Goal: Information Seeking & Learning: Learn about a topic

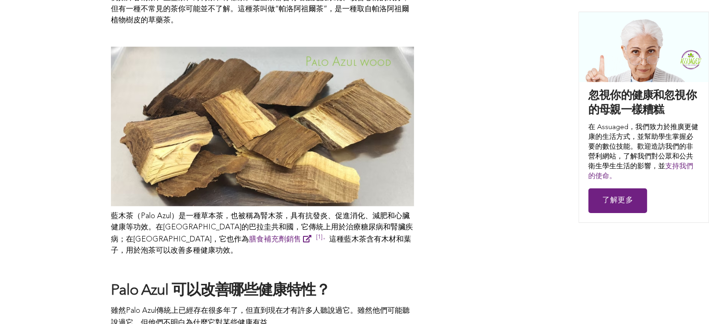
scroll to position [699, 0]
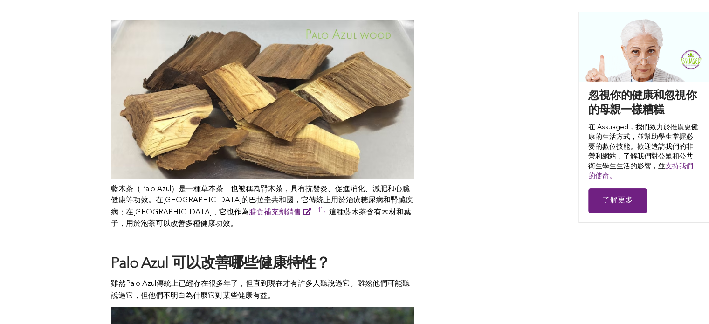
drag, startPoint x: 371, startPoint y: 164, endPoint x: 380, endPoint y: 166, distance: 9.7
click at [380, 184] on p "藍木茶（Palo Azul）是一種草本茶，也被稱為腎木茶，具有抗發炎、促進消化、減肥和心臟健康等功效。在[GEOGRAPHIC_DATA]的巴拉圭共和國，它傳…" at bounding box center [262, 207] width 303 height 46
click at [381, 186] on font "藍木茶（Palo Azul）是一種草本茶，也被稱為腎木茶，具有抗發炎、促進消化、減肥和心臟健康等功效。在[GEOGRAPHIC_DATA]的巴拉圭共和國，它傳…" at bounding box center [262, 201] width 302 height 31
drag, startPoint x: 385, startPoint y: 167, endPoint x: 390, endPoint y: 167, distance: 4.7
click at [387, 186] on font "藍木茶（Palo Azul）是一種草本茶，也被稱為腎木茶，具有抗發炎、促進消化、減肥和心臟健康等功效。在[GEOGRAPHIC_DATA]的巴拉圭共和國，它傳…" at bounding box center [262, 201] width 302 height 31
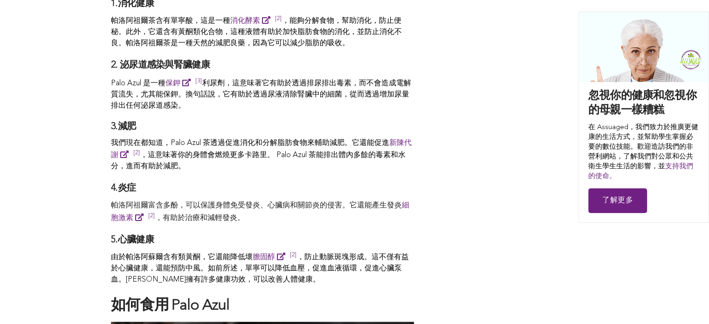
scroll to position [1072, 0]
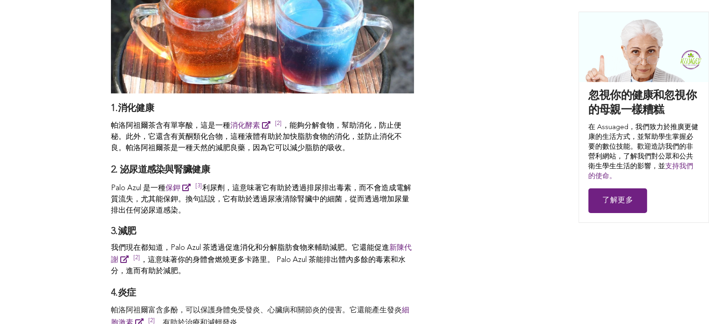
click at [161, 185] on font "利尿劑，這意味著它有助於透過排尿排出毒素，而不會造成電解質流失，尤其能保鉀。換句話說，它有助於透過尿液清除腎臟中的細菌，從而透過增加尿量排出任何泌尿道感染。" at bounding box center [261, 200] width 300 height 30
click at [168, 185] on font "利尿劑，這意味著它有助於透過排尿排出毒素，而不會造成電解質流失，尤其能保鉀。換句話說，它有助於透過尿液清除腎臟中的細菌，從而透過增加尿量排出任何泌尿道感染。" at bounding box center [261, 200] width 300 height 30
drag, startPoint x: 182, startPoint y: 175, endPoint x: 231, endPoint y: 178, distance: 49.0
click at [231, 185] on font "利尿劑，這意味著它有助於透過排尿排出毒素，而不會造成電解質流失，尤其能保鉀。換句話說，它有助於透過尿液清除腎臟中的細菌，從而透過增加尿量排出任何泌尿道感染。" at bounding box center [261, 200] width 300 height 30
click at [229, 191] on p "Palo Azul 是一種 保鉀 [3] Bloom, P. (2023, [DATE]). 7 reasons why Palo Azul promotes…" at bounding box center [262, 199] width 303 height 35
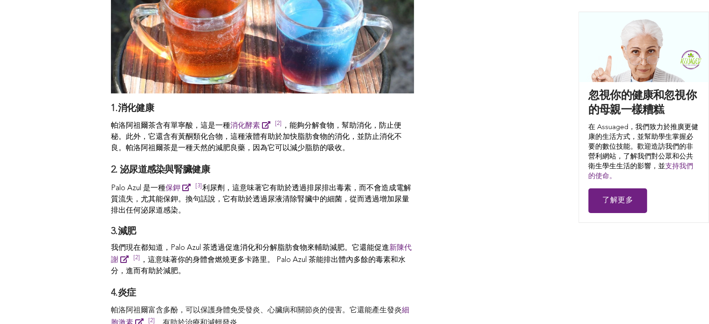
click at [503, 58] on div "貢獻者 [PERSON_NAME]拉 分享 揭開帕洛阿祖爾 (Palo Azul) 療癒功效的根源 幾十年來，許多人將天然草藥茶視為傳統的天然保健良藥。你可能…" at bounding box center [354, 49] width 487 height 1271
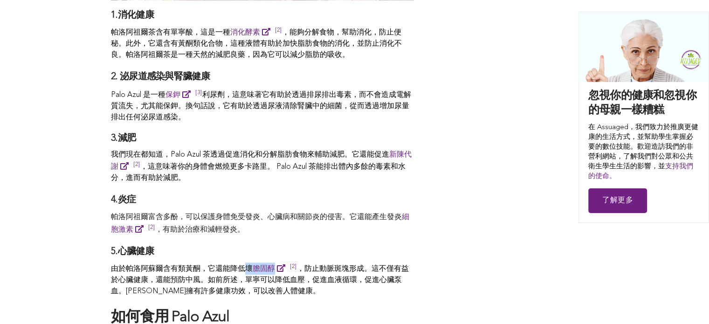
drag, startPoint x: 244, startPoint y: 240, endPoint x: 288, endPoint y: 231, distance: 44.4
click at [286, 233] on span "揭開[PERSON_NAME]爾 (Palo Azul) 療癒功效的根源 幾十年來，許多人將天然草藥茶視為傳統的天然保健良藥。你可能知道很多常見的草藥茶，例如…" at bounding box center [262, 18] width 303 height 1147
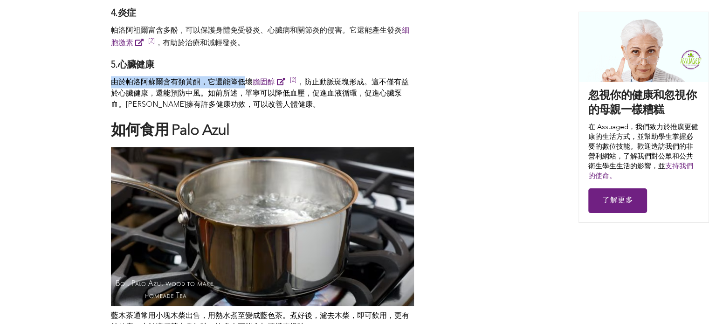
scroll to position [1445, 0]
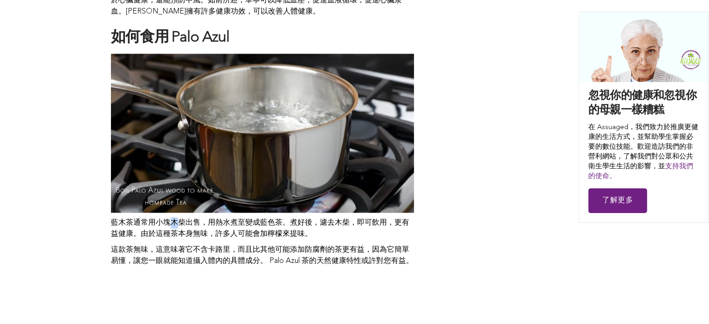
drag, startPoint x: 170, startPoint y: 197, endPoint x: 187, endPoint y: 196, distance: 16.8
click at [182, 219] on font "藍木茶通常用小塊木柴出售，用熱水煮至變成藍色茶。煮好後，濾去木柴，即可飲用，更有益健康。由於這種茶本身無味，許多人可能會加檸檬來提味。" at bounding box center [260, 228] width 298 height 19
drag, startPoint x: 217, startPoint y: 196, endPoint x: 280, endPoint y: 199, distance: 62.5
click at [280, 219] on font "藍木茶通常用小塊木柴出售，用熱水煮至變成藍色茶。煮好後，濾去木柴，即可飲用，更有益健康。由於這種茶本身無味，許多人可能會加檸檬來提味。" at bounding box center [260, 228] width 298 height 19
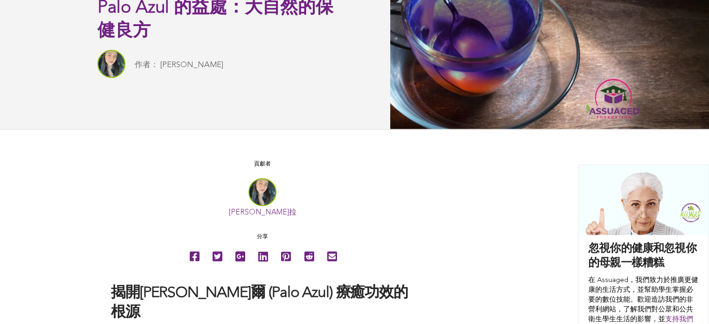
scroll to position [512, 0]
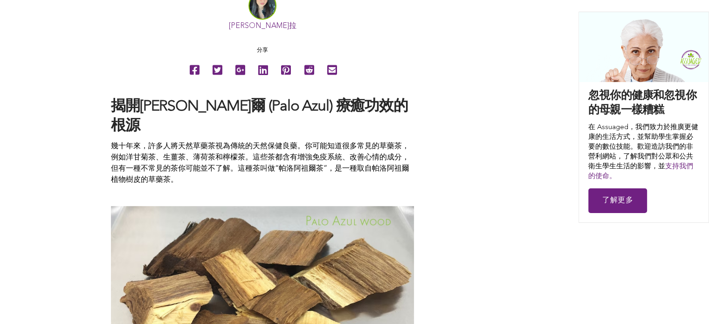
click at [218, 105] on font "揭開[PERSON_NAME]爾 (Palo Azul) 療癒功效的根源" at bounding box center [259, 116] width 297 height 35
drag, startPoint x: 231, startPoint y: 105, endPoint x: 273, endPoint y: 106, distance: 41.5
click at [273, 106] on font "揭開[PERSON_NAME]爾 (Palo Azul) 療癒功效的根源" at bounding box center [259, 116] width 297 height 35
copy font "Palo Azul"
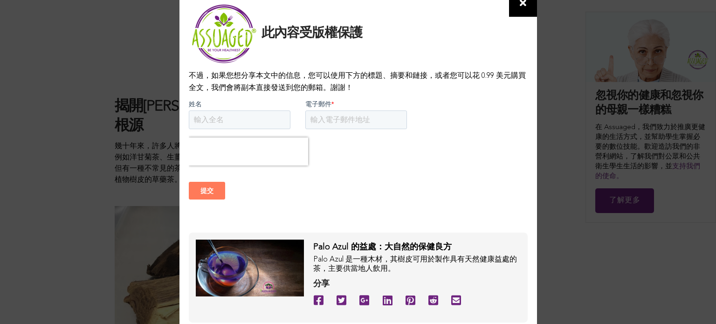
click at [518, 11] on span at bounding box center [523, 4] width 28 height 24
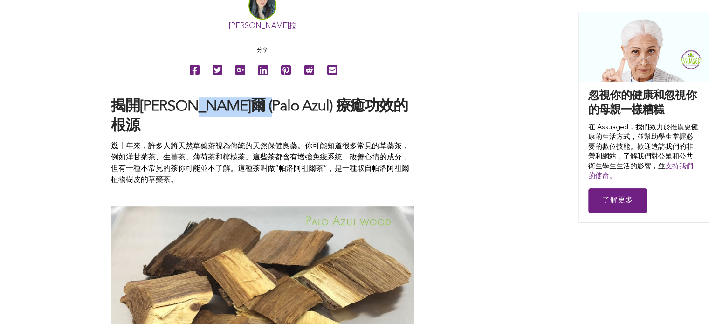
drag, startPoint x: 276, startPoint y: 106, endPoint x: 221, endPoint y: 107, distance: 55.0
click at [221, 107] on font "揭開[PERSON_NAME]爾 (Palo Azul) 療癒功效的根源" at bounding box center [259, 116] width 297 height 35
copy font "Palo Azul"
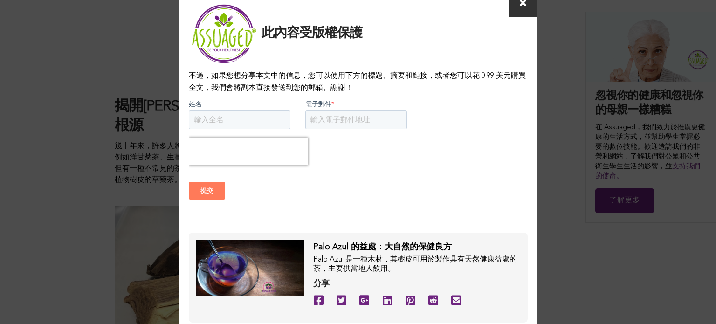
click at [525, 7] on icon at bounding box center [523, 3] width 7 height 9
